Goal: Task Accomplishment & Management: Manage account settings

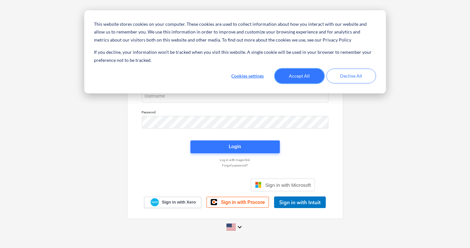
click at [300, 75] on button "Accept All" at bounding box center [300, 76] width 50 height 15
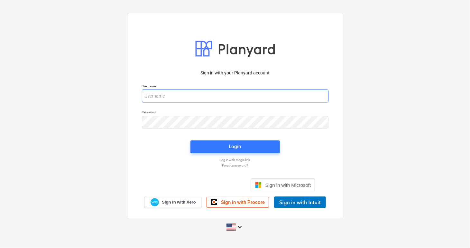
click at [183, 95] on input "email" at bounding box center [235, 95] width 187 height 13
click at [189, 95] on input "email" at bounding box center [235, 95] width 187 height 13
type input "[PERSON_NAME][EMAIL_ADDRESS][DOMAIN_NAME]"
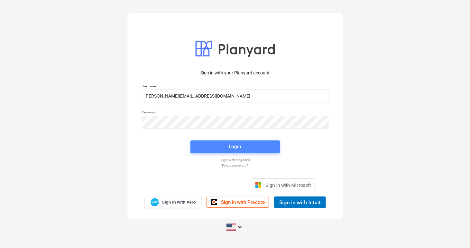
click at [226, 147] on span "Login" at bounding box center [235, 146] width 74 height 8
